Goal: Task Accomplishment & Management: Complete application form

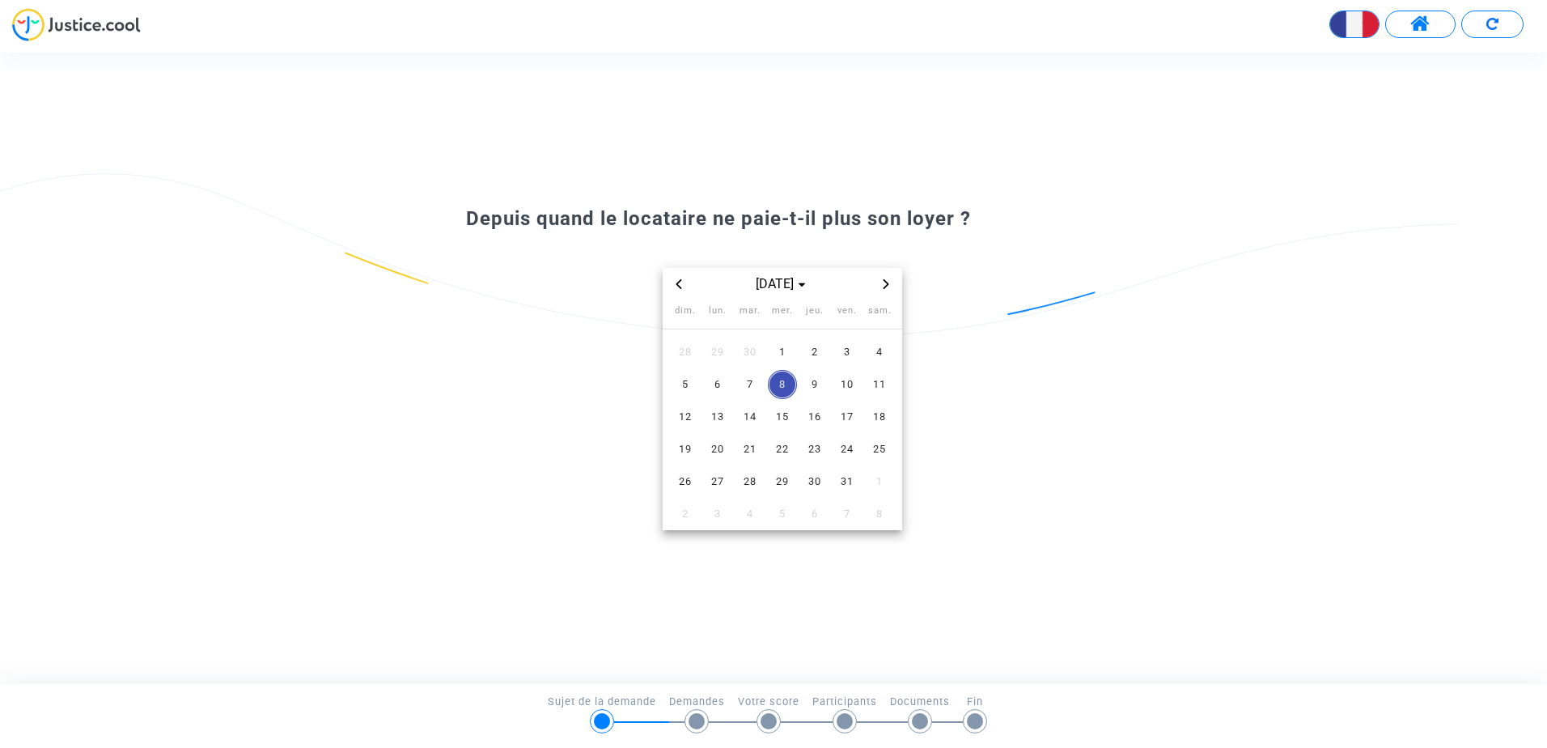
click at [675, 287] on icon "Previous month" at bounding box center [679, 284] width 10 height 10
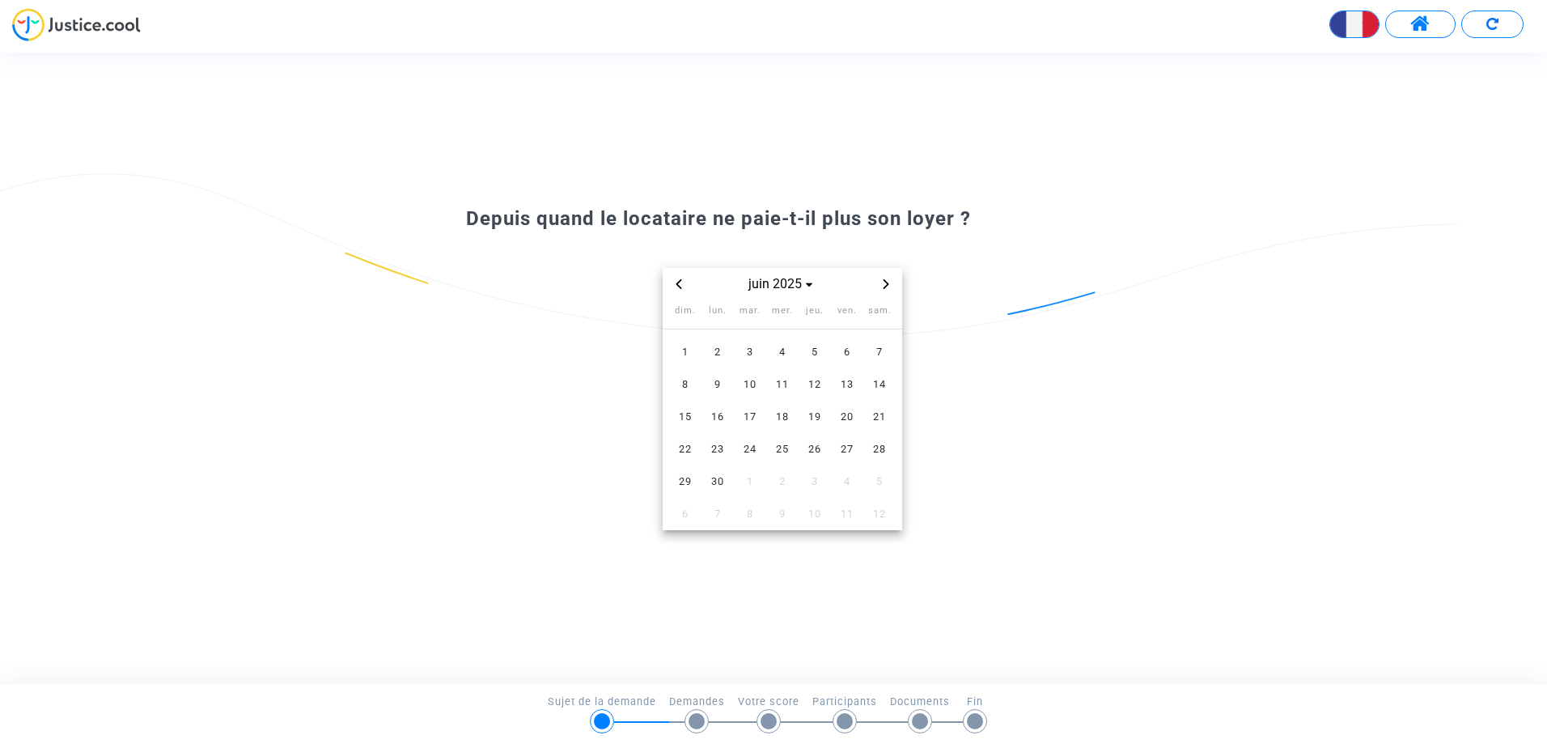
click at [675, 287] on icon "Previous month" at bounding box center [679, 284] width 10 height 10
